Goal: Browse casually

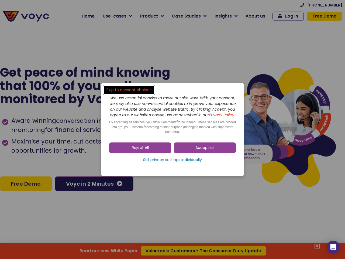
click at [205, 151] on span "Accept all" at bounding box center [205, 147] width 19 height 5
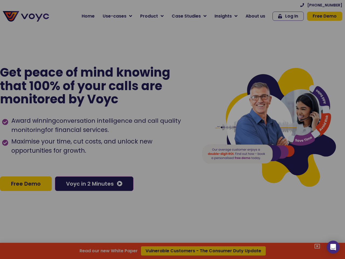
click at [140, 151] on div at bounding box center [172, 129] width 345 height 259
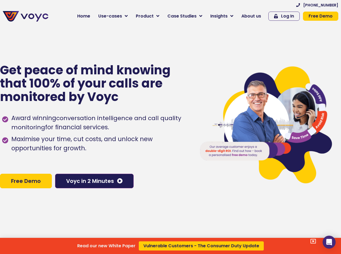
click at [173, 163] on div "Read our new White Paper Vulnerable Customers - The Consumer Duty Update" at bounding box center [170, 127] width 341 height 254
